Goal: Information Seeking & Learning: Learn about a topic

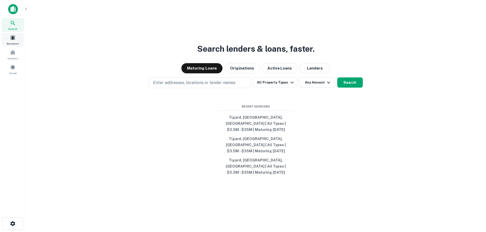
click at [10, 37] on span at bounding box center [13, 38] width 6 height 6
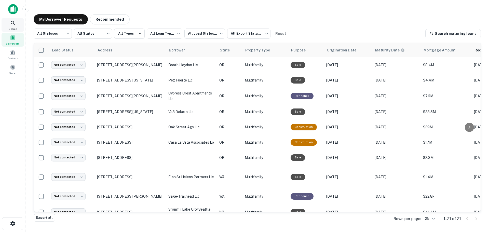
click at [14, 24] on icon at bounding box center [13, 23] width 4 height 4
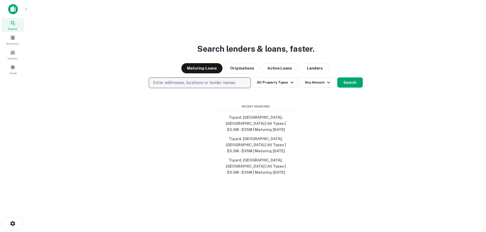
click at [171, 86] on p "Enter addresses, locations or lender names" at bounding box center [194, 83] width 82 height 6
type input "******"
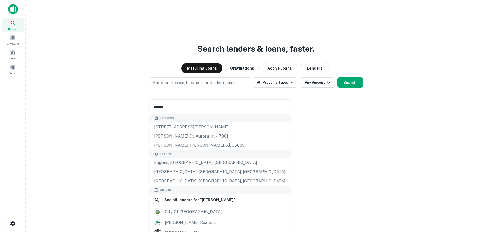
drag, startPoint x: 176, startPoint y: 106, endPoint x: 144, endPoint y: 106, distance: 32.4
click at [144, 106] on body "Search Borrowers Contacts Saved Search lenders & loans, faster. Maturing Loans …" at bounding box center [243, 116] width 486 height 232
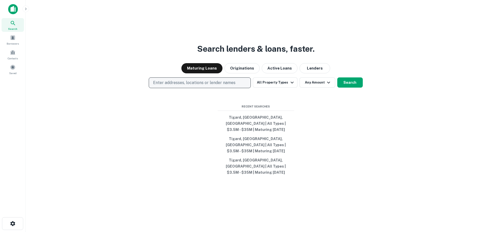
click at [171, 86] on p "Enter addresses, locations or lender names" at bounding box center [194, 83] width 82 height 6
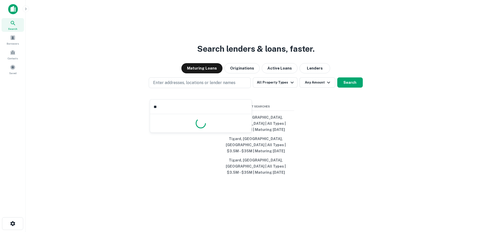
type input "*"
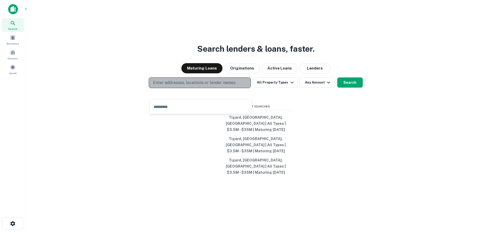
click at [169, 86] on p "Enter addresses, locations or lender names" at bounding box center [194, 83] width 82 height 6
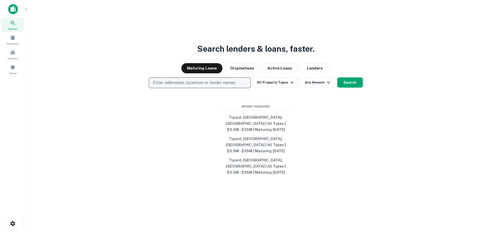
click at [169, 86] on p "Enter addresses, locations or lender names" at bounding box center [194, 83] width 82 height 6
type input "*******"
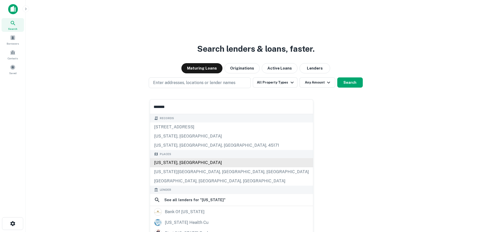
click at [181, 164] on div "Places Montana, USA Montana City, MT, USA Mount Charleston, NV, USA" at bounding box center [231, 168] width 163 height 36
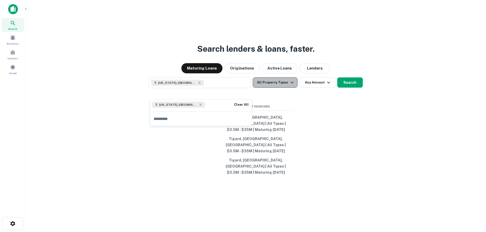
click at [285, 88] on button "All Property Types" at bounding box center [275, 82] width 44 height 10
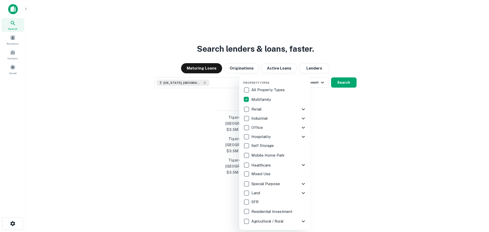
click at [335, 113] on div at bounding box center [244, 116] width 489 height 232
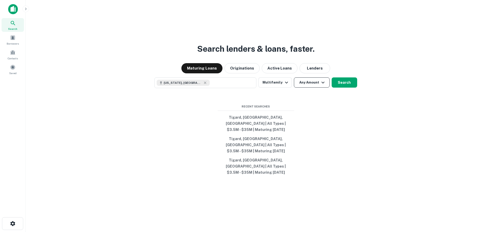
click at [315, 88] on button "Any Amount" at bounding box center [312, 82] width 36 height 10
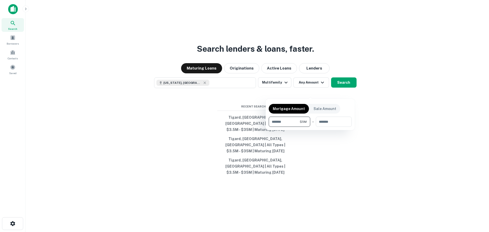
type input "*******"
click at [345, 91] on div at bounding box center [244, 116] width 489 height 232
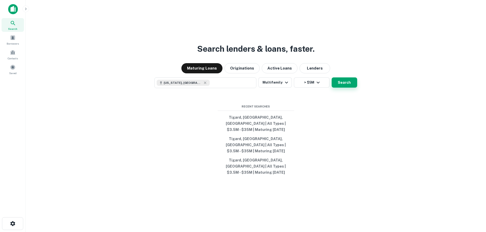
click at [342, 88] on button "Search" at bounding box center [343, 82] width 25 height 10
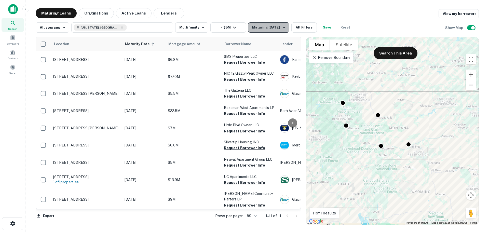
click at [265, 24] on div "Maturing [DATE]" at bounding box center [269, 27] width 35 height 6
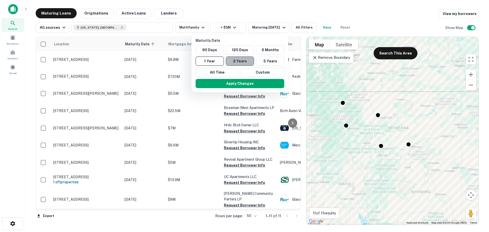
click at [242, 60] on button "2 Years" at bounding box center [240, 61] width 28 height 9
click at [242, 83] on button "Apply Changes" at bounding box center [242, 83] width 89 height 9
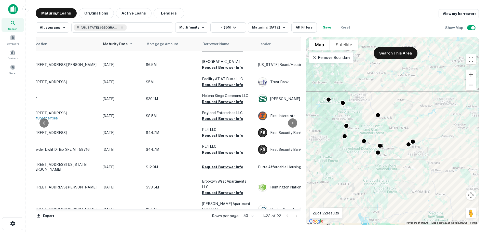
scroll to position [229, 0]
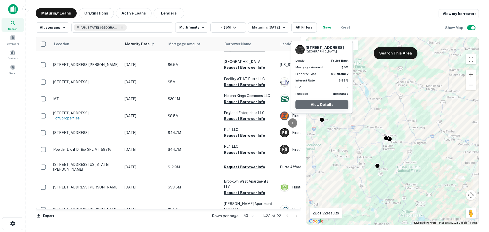
click at [322, 107] on link "View Details" at bounding box center [322, 104] width 53 height 9
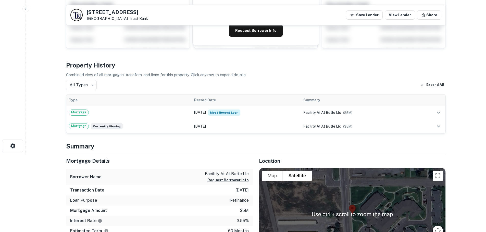
scroll to position [76, 0]
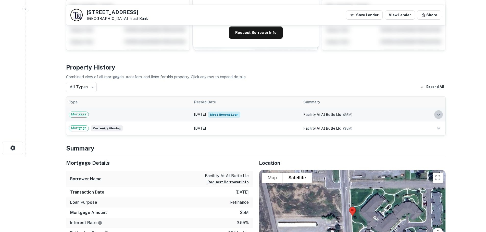
click at [440, 115] on icon "expand row" at bounding box center [438, 115] width 6 height 6
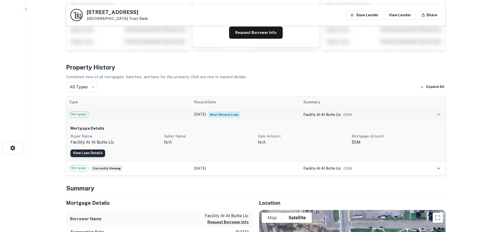
click at [91, 152] on link "View Loan Details" at bounding box center [87, 154] width 35 height 8
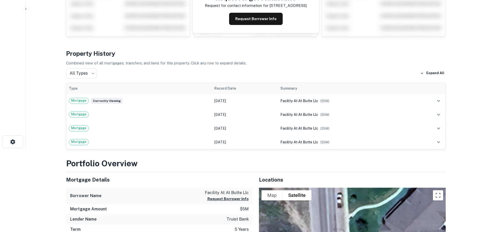
scroll to position [102, 0]
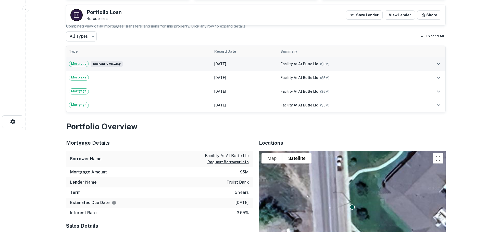
click at [437, 66] on icon "expand row" at bounding box center [438, 64] width 6 height 6
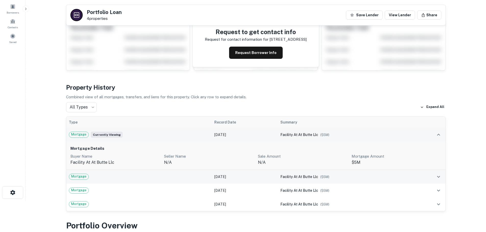
scroll to position [0, 0]
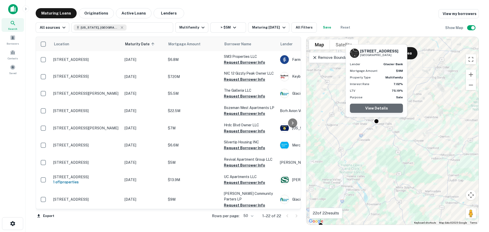
click at [377, 108] on link "View Details" at bounding box center [376, 108] width 53 height 9
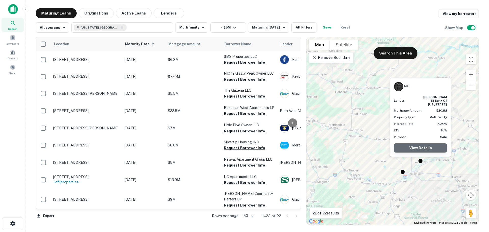
click at [415, 148] on link "View Details" at bounding box center [420, 147] width 53 height 9
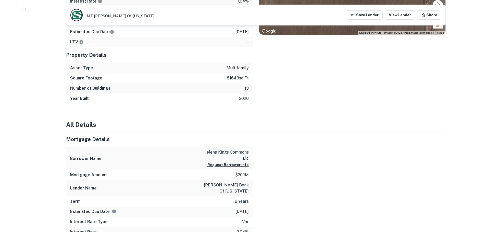
scroll to position [255, 0]
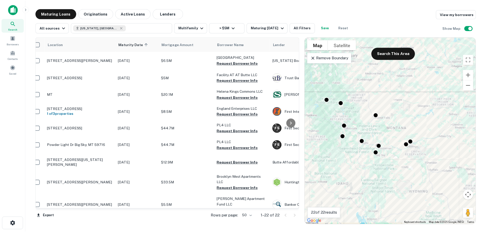
scroll to position [234, 0]
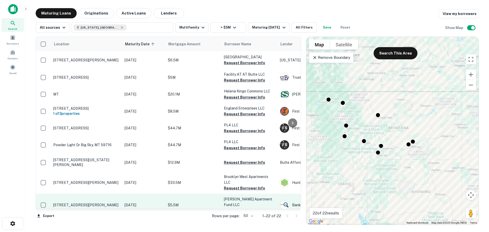
click at [90, 203] on p "[STREET_ADDRESS][PERSON_NAME]" at bounding box center [86, 205] width 66 height 5
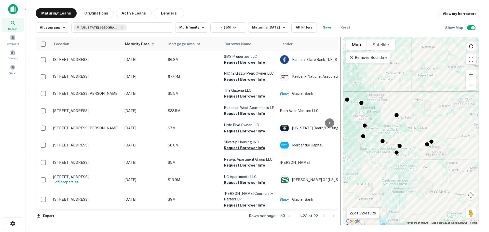
drag, startPoint x: 303, startPoint y: 136, endPoint x: 339, endPoint y: 136, distance: 37.0
click at [339, 136] on div at bounding box center [340, 131] width 5 height 188
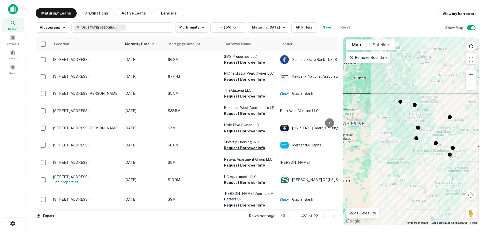
drag, startPoint x: 360, startPoint y: 183, endPoint x: 414, endPoint y: 186, distance: 54.8
click at [414, 186] on div "To activate drag with keyboard, press Alt + Enter. Once in keyboard drag state,…" at bounding box center [411, 131] width 135 height 188
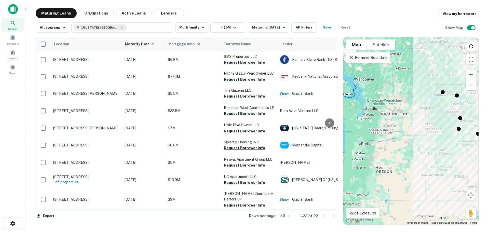
drag, startPoint x: 392, startPoint y: 197, endPoint x: 436, endPoint y: 187, distance: 44.5
click at [436, 187] on div "To activate drag with keyboard, press Alt + Enter. Once in keyboard drag state,…" at bounding box center [411, 131] width 135 height 188
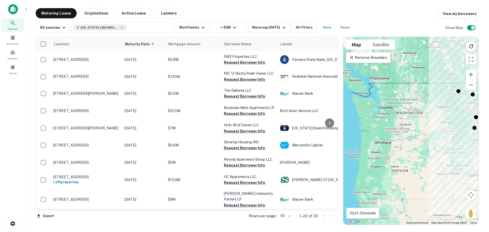
drag, startPoint x: 409, startPoint y: 186, endPoint x: 428, endPoint y: 183, distance: 19.7
click at [428, 183] on div "To activate drag with keyboard, press Alt + Enter. Once in keyboard drag state,…" at bounding box center [411, 131] width 135 height 188
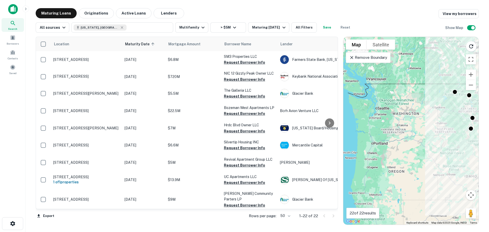
drag, startPoint x: 429, startPoint y: 174, endPoint x: 422, endPoint y: 174, distance: 6.6
click at [422, 174] on div "To activate drag with keyboard, press Alt + Enter. Once in keyboard drag state,…" at bounding box center [411, 131] width 135 height 188
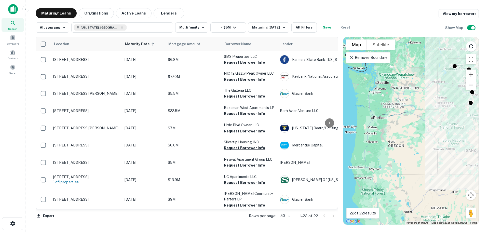
drag, startPoint x: 434, startPoint y: 194, endPoint x: 432, endPoint y: 168, distance: 26.0
click at [432, 168] on div "To activate drag with keyboard, press Alt + Enter. Once in keyboard drag state,…" at bounding box center [411, 131] width 135 height 188
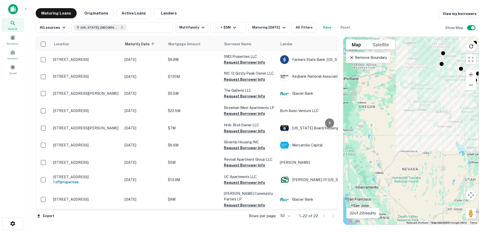
drag, startPoint x: 447, startPoint y: 202, endPoint x: 417, endPoint y: 161, distance: 50.3
click at [417, 161] on div "To activate drag with keyboard, press Alt + Enter. Once in keyboard drag state,…" at bounding box center [411, 131] width 135 height 188
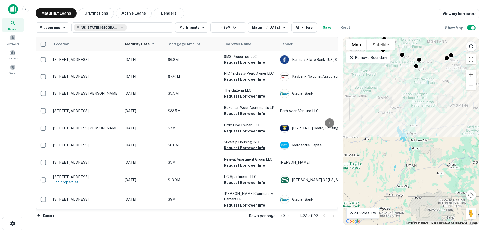
drag, startPoint x: 430, startPoint y: 164, endPoint x: 371, endPoint y: 152, distance: 60.3
click at [371, 152] on div "To activate drag with keyboard, press Alt + Enter. Once in keyboard drag state,…" at bounding box center [411, 131] width 135 height 188
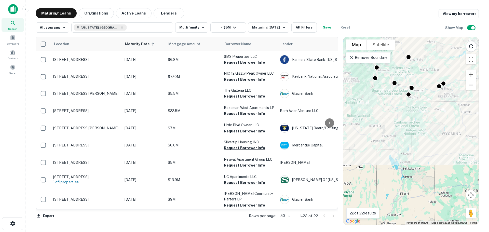
drag, startPoint x: 394, startPoint y: 142, endPoint x: 386, endPoint y: 171, distance: 30.6
click at [386, 171] on div "To activate drag with keyboard, press Alt + Enter. Once in keyboard drag state,…" at bounding box center [411, 131] width 135 height 188
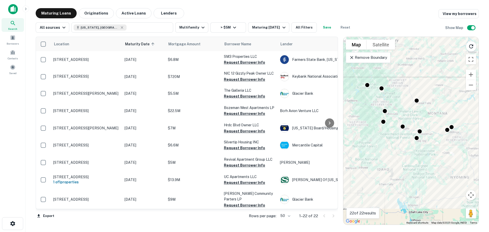
drag, startPoint x: 386, startPoint y: 140, endPoint x: 395, endPoint y: 184, distance: 44.9
click at [395, 184] on div "To activate drag with keyboard, press Alt + Enter. Once in keyboard drag state,…" at bounding box center [411, 131] width 135 height 188
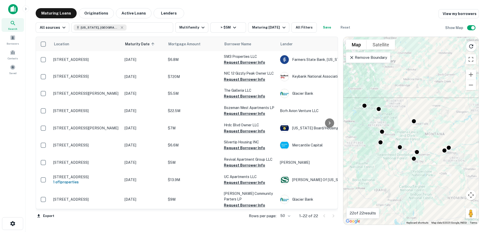
drag, startPoint x: 406, startPoint y: 147, endPoint x: 402, endPoint y: 169, distance: 21.9
click at [402, 169] on div "To activate drag with keyboard, press Alt + Enter. Once in keyboard drag state,…" at bounding box center [411, 131] width 135 height 188
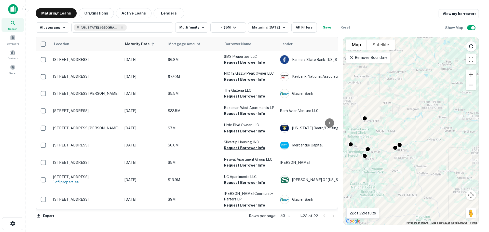
drag, startPoint x: 441, startPoint y: 155, endPoint x: 392, endPoint y: 152, distance: 49.1
click at [392, 152] on div "To activate drag with keyboard, press Alt + Enter. Once in keyboard drag state,…" at bounding box center [411, 131] width 135 height 188
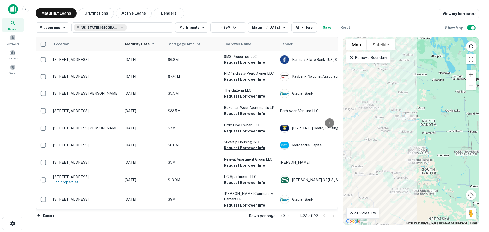
drag, startPoint x: 417, startPoint y: 159, endPoint x: 381, endPoint y: 159, distance: 36.2
click at [381, 159] on div "To activate drag with keyboard, press Alt + Enter. Once in keyboard drag state,…" at bounding box center [411, 131] width 135 height 188
click at [121, 28] on icon "button" at bounding box center [122, 27] width 2 height 2
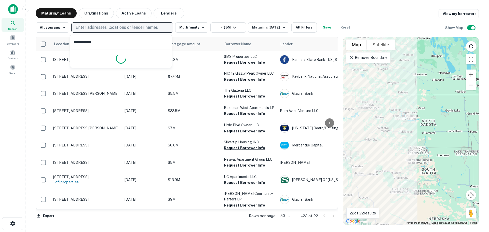
type input "**********"
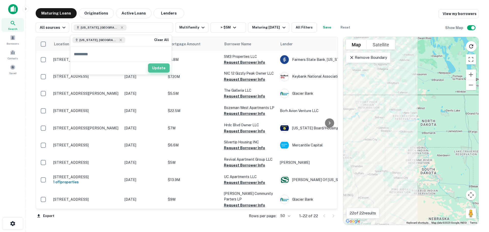
click at [162, 64] on button "Update" at bounding box center [159, 67] width 22 height 9
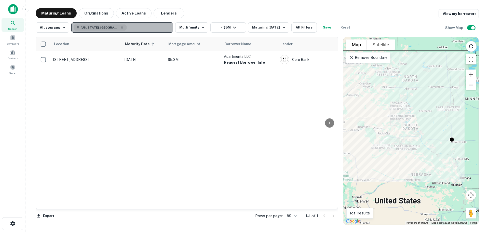
click at [120, 28] on icon "button" at bounding box center [122, 27] width 4 height 4
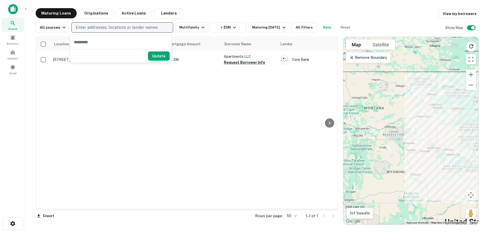
drag, startPoint x: 379, startPoint y: 175, endPoint x: 432, endPoint y: 189, distance: 54.8
click at [432, 189] on div "To activate drag with keyboard, press Alt + Enter. Once in keyboard drag state,…" at bounding box center [411, 131] width 135 height 188
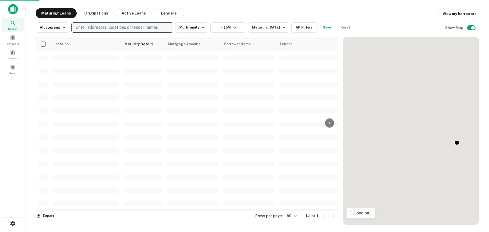
drag, startPoint x: 402, startPoint y: 160, endPoint x: 422, endPoint y: 170, distance: 23.4
click at [422, 170] on div "To activate drag with keyboard, press Alt + Enter. Once in keyboard drag state,…" at bounding box center [411, 131] width 135 height 188
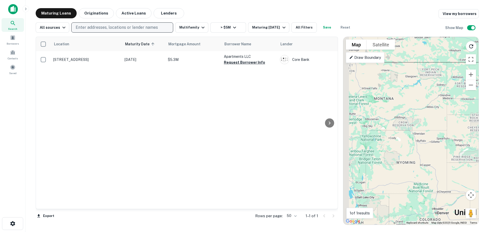
drag, startPoint x: 374, startPoint y: 135, endPoint x: 445, endPoint y: 133, distance: 71.6
click at [445, 133] on div "To activate drag with keyboard, press Alt + Enter. Once in keyboard drag state,…" at bounding box center [411, 131] width 135 height 188
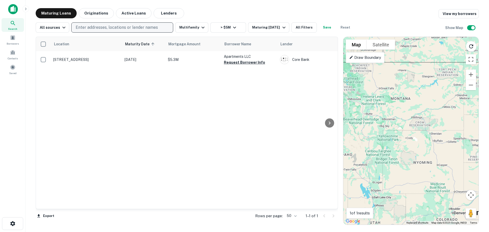
click at [88, 27] on p "Enter addresses, locations or lender names" at bounding box center [117, 27] width 82 height 6
type input "*******"
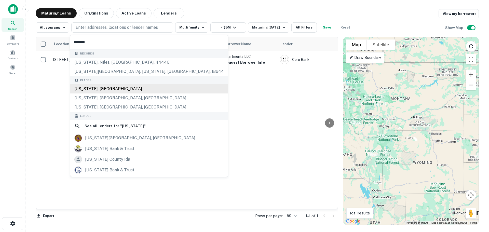
click at [77, 88] on div "Wyoming, USA" at bounding box center [149, 88] width 158 height 9
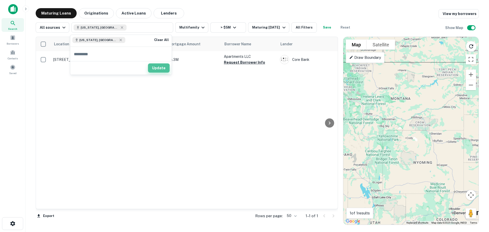
click at [158, 69] on button "Update" at bounding box center [159, 67] width 22 height 9
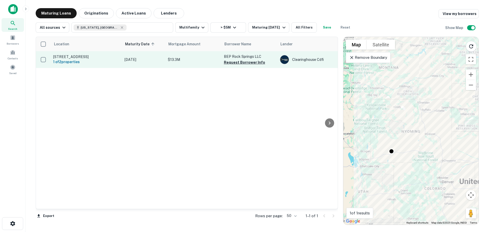
click at [186, 62] on p "$13.3M" at bounding box center [193, 60] width 51 height 6
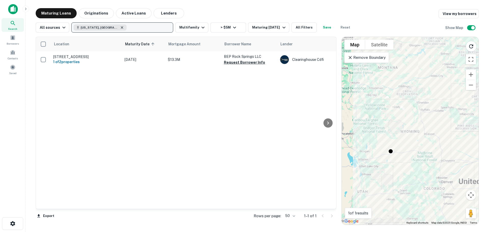
click at [120, 28] on icon "button" at bounding box center [122, 27] width 4 height 4
type input "*******"
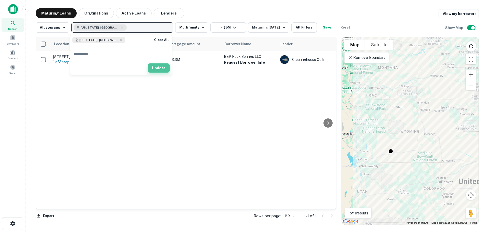
click at [158, 70] on button "Update" at bounding box center [159, 67] width 22 height 9
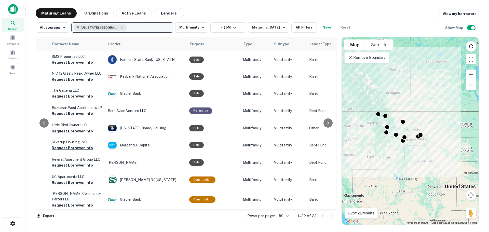
scroll to position [0, 122]
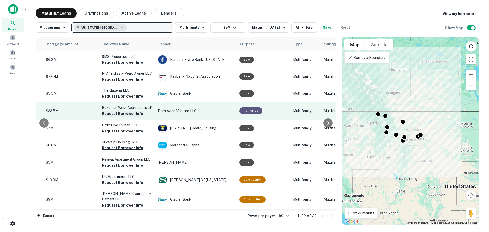
click at [122, 113] on button "Request Borrower Info" at bounding box center [122, 114] width 41 height 6
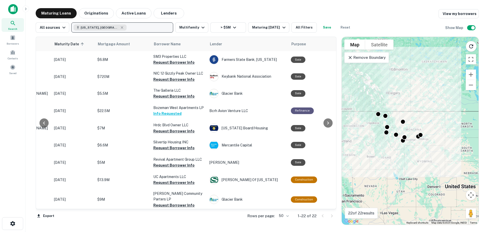
scroll to position [0, 64]
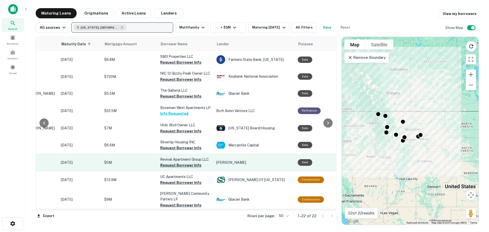
click at [168, 165] on button "Request Borrower Info" at bounding box center [180, 165] width 41 height 6
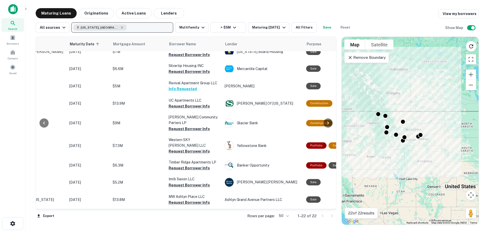
scroll to position [76, 50]
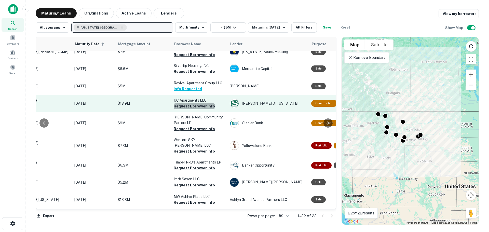
click at [201, 107] on button "Request Borrower Info" at bounding box center [194, 106] width 41 height 6
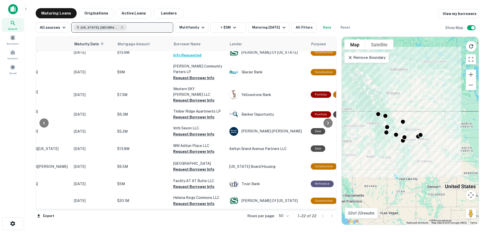
scroll to position [127, 74]
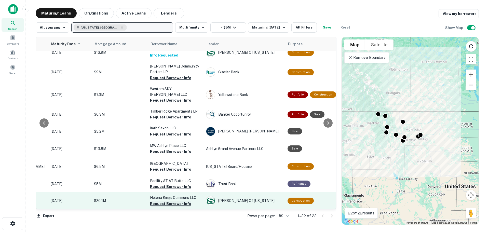
click at [160, 201] on button "Request Borrower Info" at bounding box center [170, 204] width 41 height 6
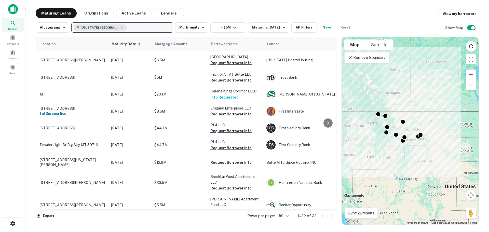
scroll to position [234, 11]
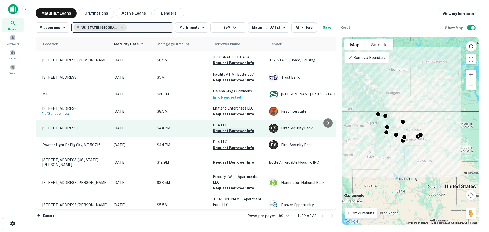
click at [219, 128] on button "Request Borrower Info" at bounding box center [233, 131] width 41 height 6
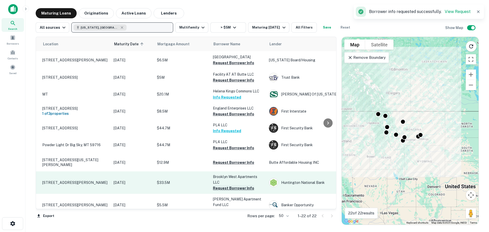
click at [221, 185] on button "Request Borrower Info" at bounding box center [233, 188] width 41 height 6
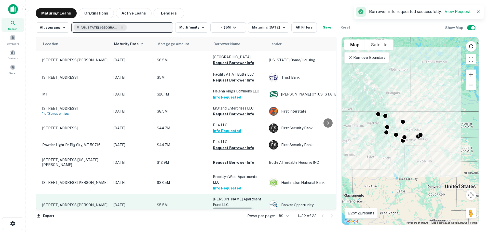
click at [222, 208] on button "Request Borrower Info" at bounding box center [233, 211] width 41 height 6
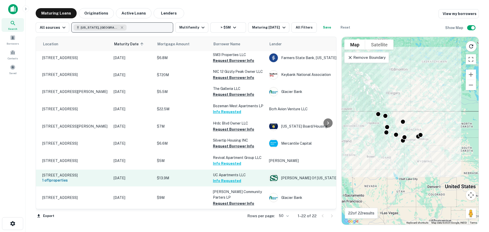
scroll to position [0, 11]
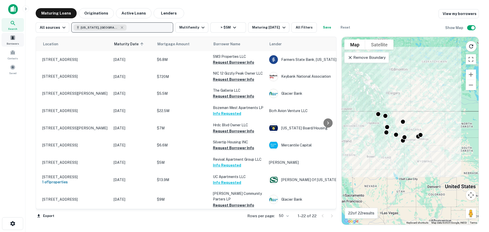
click at [12, 40] on span at bounding box center [13, 38] width 6 height 6
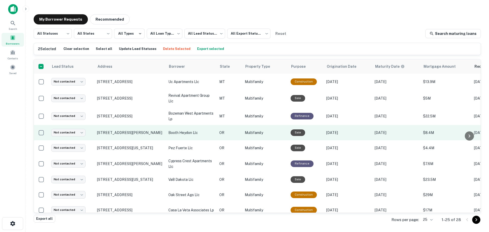
scroll to position [62, 0]
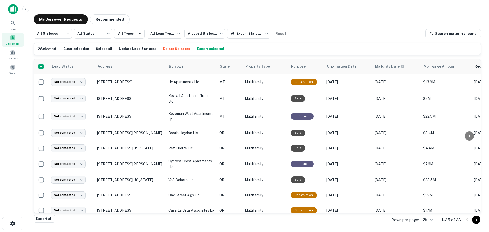
click at [166, 48] on button "Delete Selected" at bounding box center [177, 49] width 30 height 8
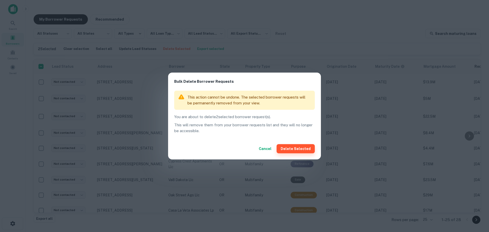
click at [291, 149] on button "Delete Selected" at bounding box center [296, 148] width 38 height 9
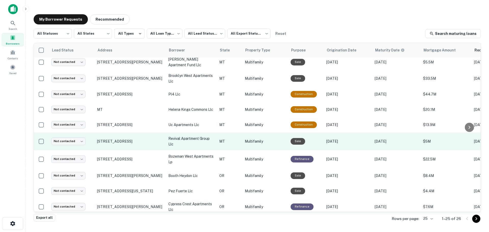
scroll to position [0, 0]
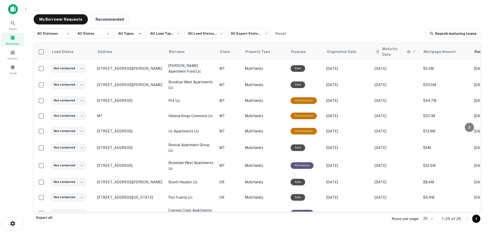
click at [414, 50] on icon at bounding box center [414, 51] width 3 height 3
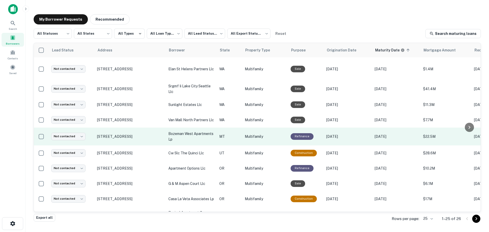
click at [193, 133] on p "bozeman west apartments lp" at bounding box center [191, 136] width 46 height 11
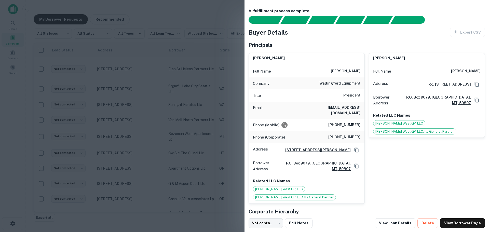
click at [280, 187] on span "[PERSON_NAME] West GP, LLC" at bounding box center [279, 189] width 52 height 5
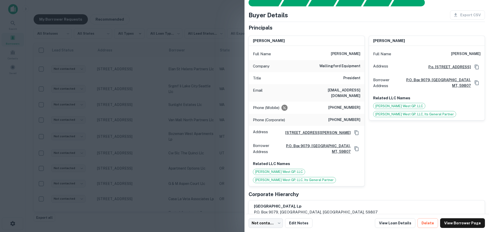
scroll to position [71, 0]
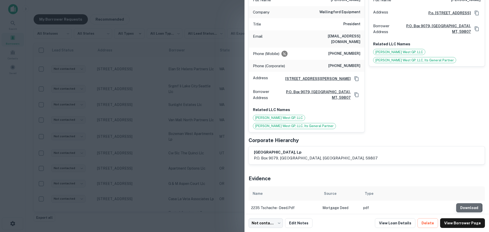
click at [460, 203] on button "Download" at bounding box center [469, 207] width 26 height 9
click at [226, 121] on div at bounding box center [244, 116] width 489 height 232
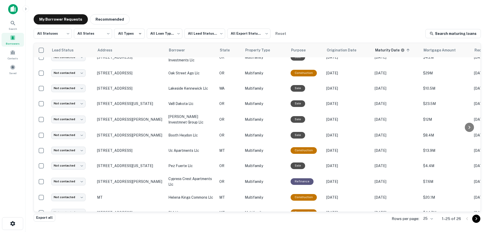
scroll to position [175, 0]
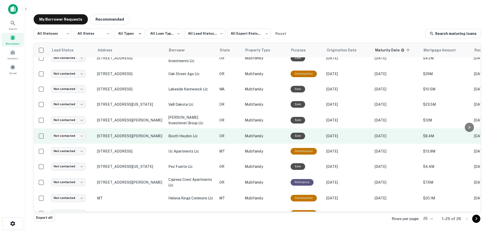
click at [182, 135] on p "booth heydon llc" at bounding box center [191, 136] width 46 height 6
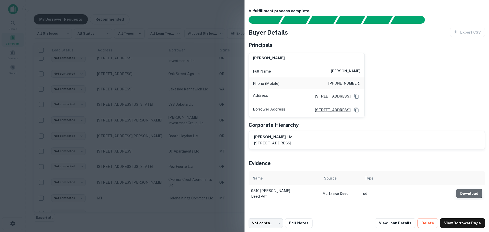
click at [463, 197] on button "Download" at bounding box center [469, 193] width 26 height 9
click at [163, 98] on div at bounding box center [244, 116] width 489 height 232
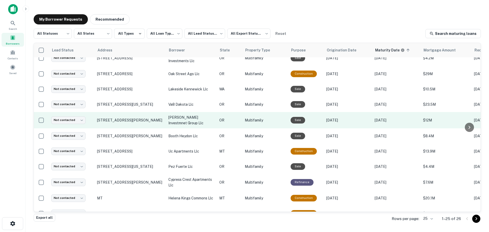
click at [177, 119] on p "shepard investmnet group llc" at bounding box center [191, 120] width 46 height 11
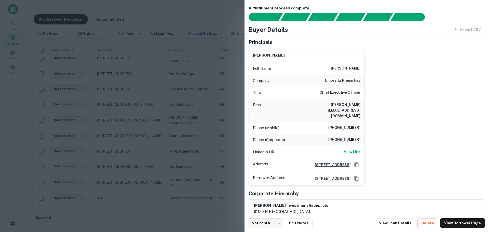
scroll to position [0, 0]
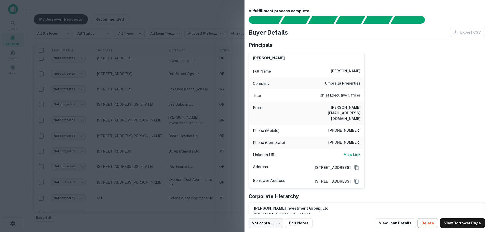
click at [80, 129] on div at bounding box center [244, 116] width 489 height 232
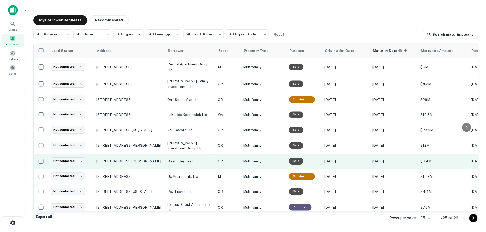
scroll to position [124, 0]
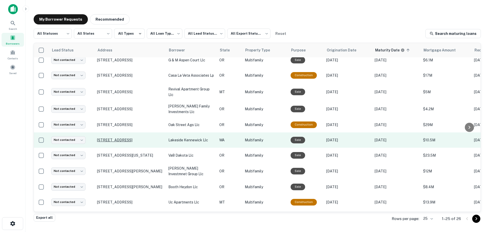
click at [161, 141] on p "5100 W Clearwater Ave Kennewick, WA 99336" at bounding box center [130, 140] width 66 height 5
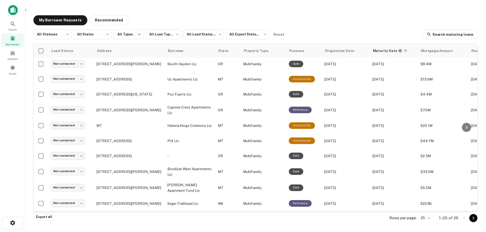
scroll to position [251, 0]
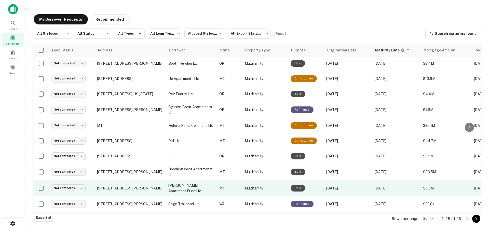
click at [127, 186] on p "1650 N Russell St Missoula, MT 59808" at bounding box center [130, 188] width 66 height 5
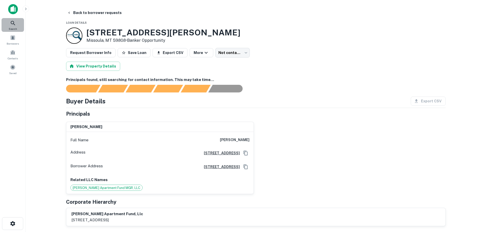
click at [12, 25] on icon at bounding box center [13, 23] width 6 height 6
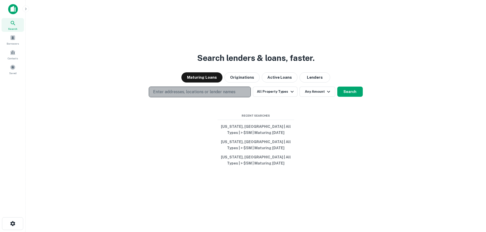
click at [160, 90] on p "Enter addresses, locations or lender names" at bounding box center [194, 92] width 82 height 6
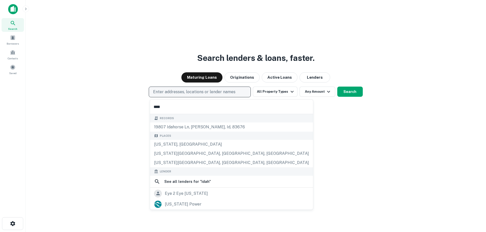
type input "*****"
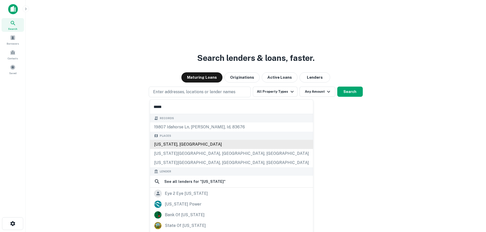
click at [169, 146] on div "[US_STATE], [GEOGRAPHIC_DATA]" at bounding box center [231, 144] width 163 height 9
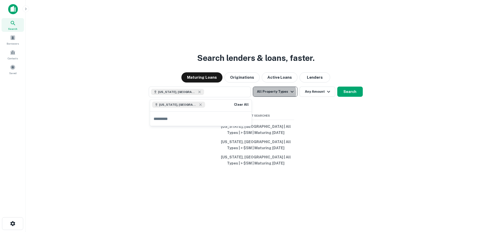
click at [273, 93] on button "All Property Types" at bounding box center [275, 92] width 44 height 10
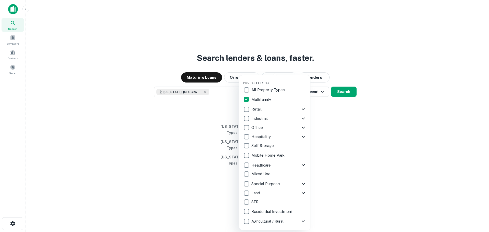
click at [318, 93] on div at bounding box center [244, 116] width 489 height 232
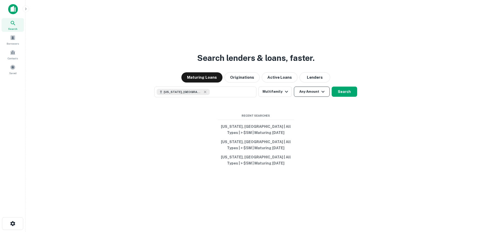
click at [315, 92] on button "Any Amount" at bounding box center [312, 92] width 36 height 10
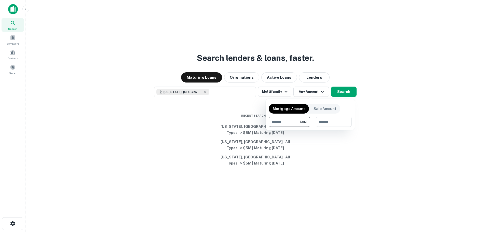
type input "*******"
click at [347, 93] on div at bounding box center [244, 116] width 489 height 232
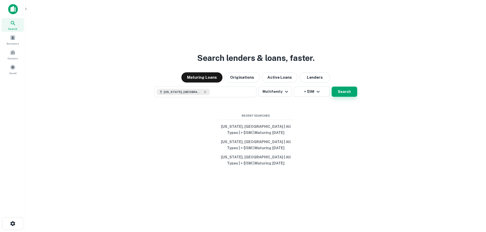
click at [342, 91] on button "Search" at bounding box center [343, 92] width 25 height 10
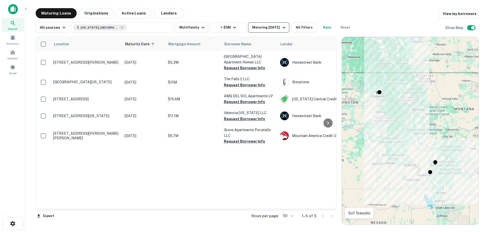
click at [268, 28] on div "Maturing [DATE]" at bounding box center [269, 27] width 35 height 6
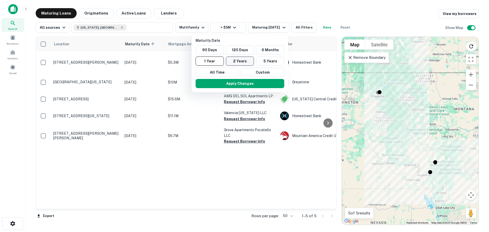
click at [246, 60] on button "2 Years" at bounding box center [240, 61] width 28 height 9
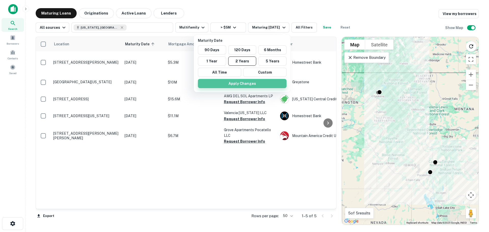
click at [243, 84] on button "Apply Changes" at bounding box center [242, 83] width 89 height 9
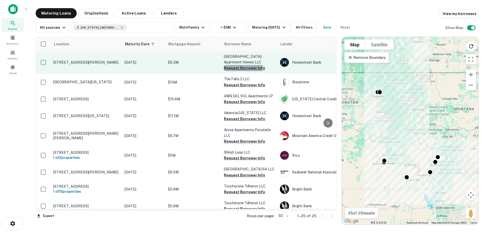
click at [235, 68] on button "Request Borrower Info" at bounding box center [244, 68] width 41 height 6
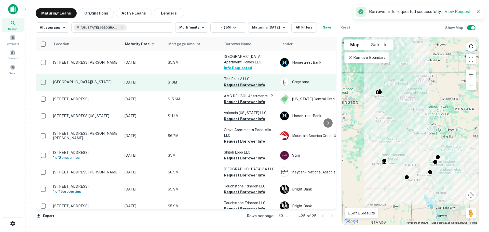
click at [234, 85] on button "Request Borrower Info" at bounding box center [244, 85] width 41 height 6
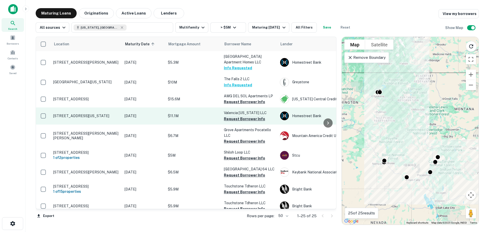
click at [235, 119] on button "Request Borrower Info" at bounding box center [244, 119] width 41 height 6
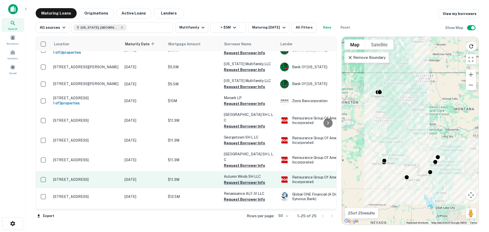
scroll to position [286, 0]
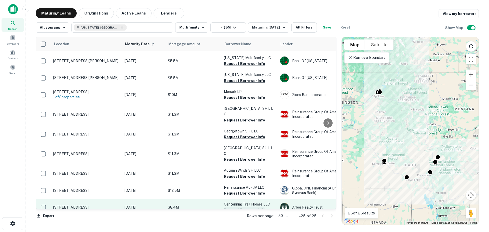
click at [243, 207] on button "Request Borrower Info" at bounding box center [244, 210] width 41 height 6
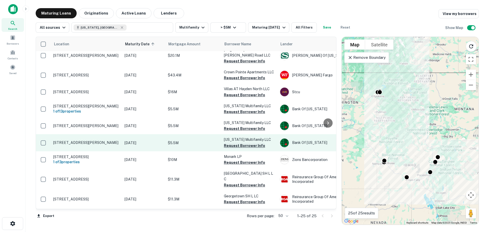
scroll to position [210, 0]
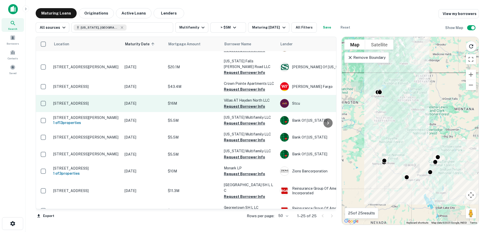
click at [241, 104] on button "Request Borrower Info" at bounding box center [244, 106] width 41 height 6
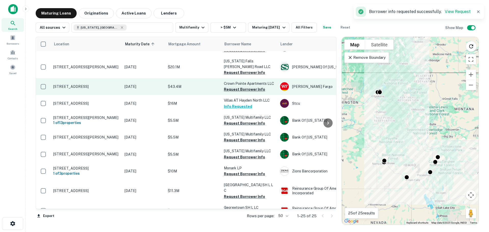
click at [242, 87] on button "Request Borrower Info" at bounding box center [244, 89] width 41 height 6
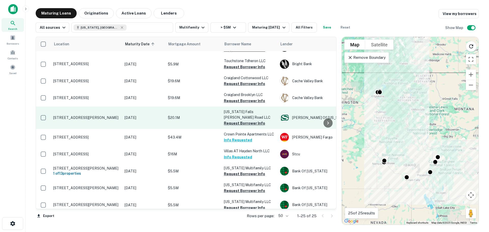
scroll to position [159, 0]
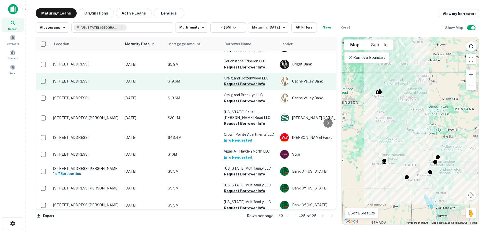
click at [238, 87] on button "Request Borrower Info" at bounding box center [244, 84] width 41 height 6
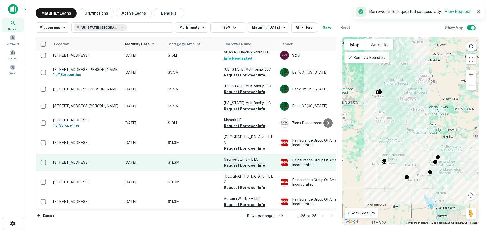
scroll to position [286, 0]
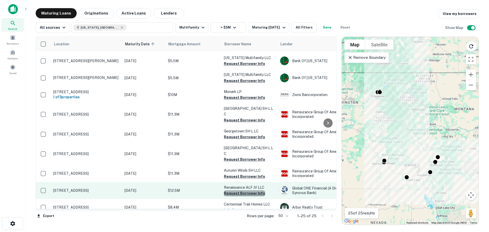
click at [253, 190] on button "Request Borrower Info" at bounding box center [244, 193] width 41 height 6
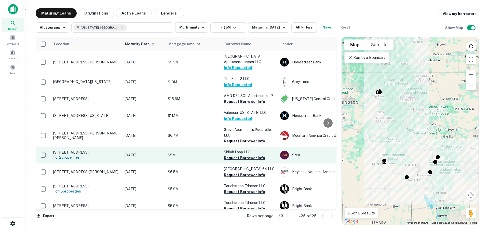
scroll to position [0, 0]
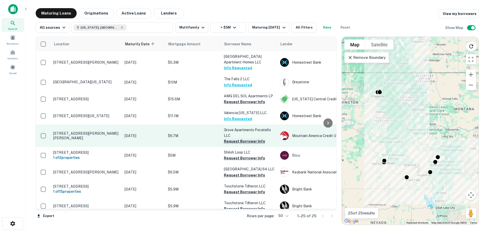
click at [243, 143] on button "Request Borrower Info" at bounding box center [244, 141] width 41 height 6
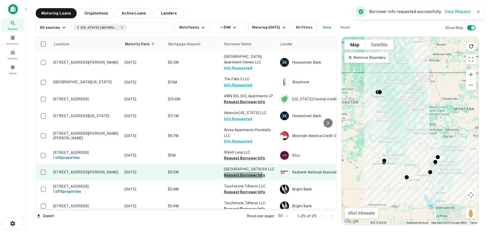
click at [238, 175] on button "Request Borrower Info" at bounding box center [244, 175] width 41 height 6
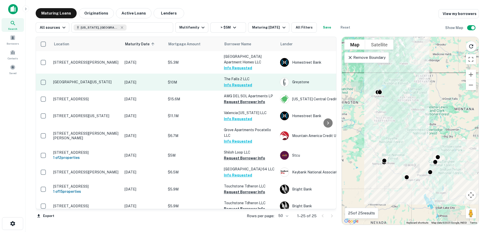
click at [111, 82] on p "[GEOGRAPHIC_DATA][US_STATE]" at bounding box center [86, 82] width 66 height 5
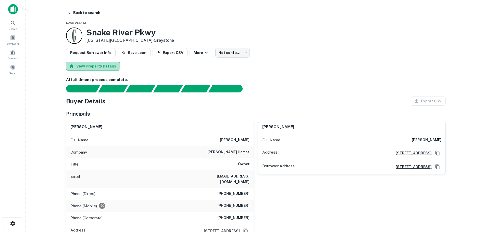
click at [104, 65] on button "View Property Details" at bounding box center [93, 66] width 54 height 9
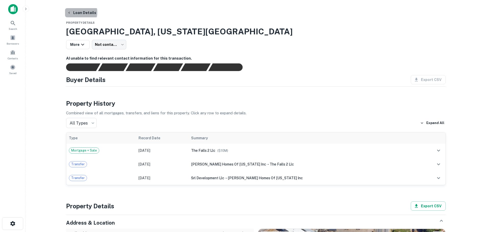
click at [75, 12] on button "Loan Details" at bounding box center [81, 12] width 33 height 9
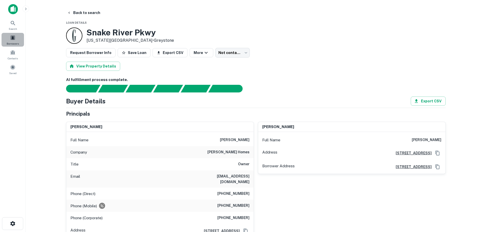
click at [14, 37] on span at bounding box center [13, 38] width 6 height 6
